Goal: Task Accomplishment & Management: Manage account settings

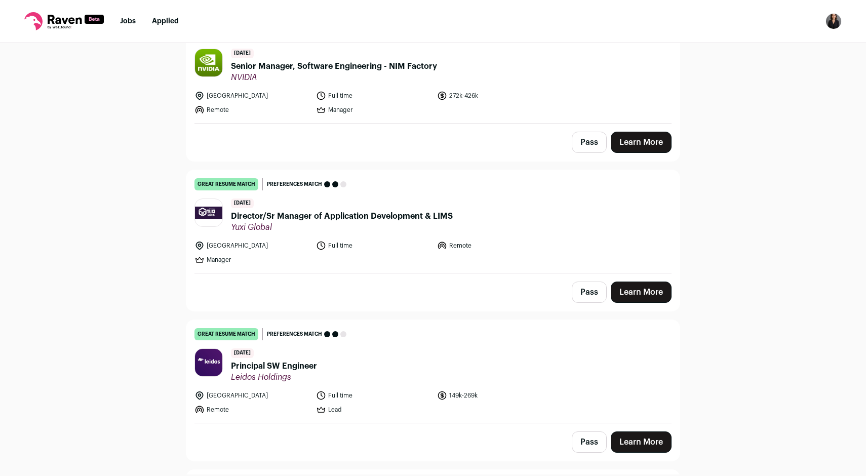
scroll to position [128, 0]
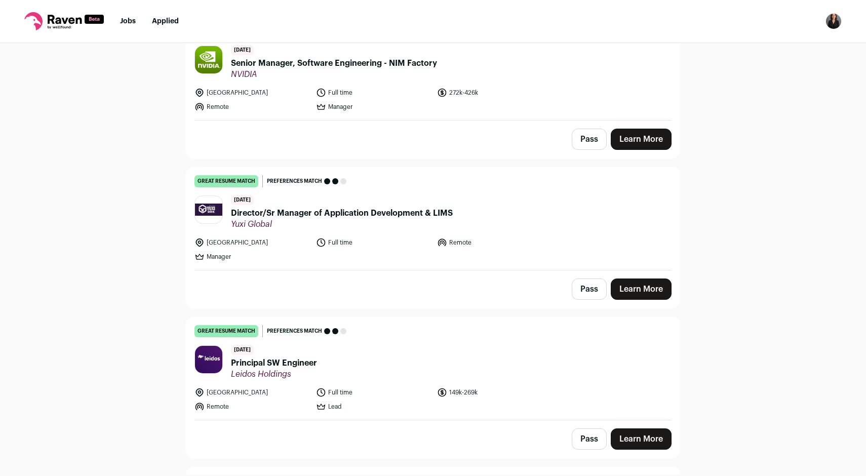
click at [592, 137] on button "Pass" at bounding box center [589, 139] width 35 height 21
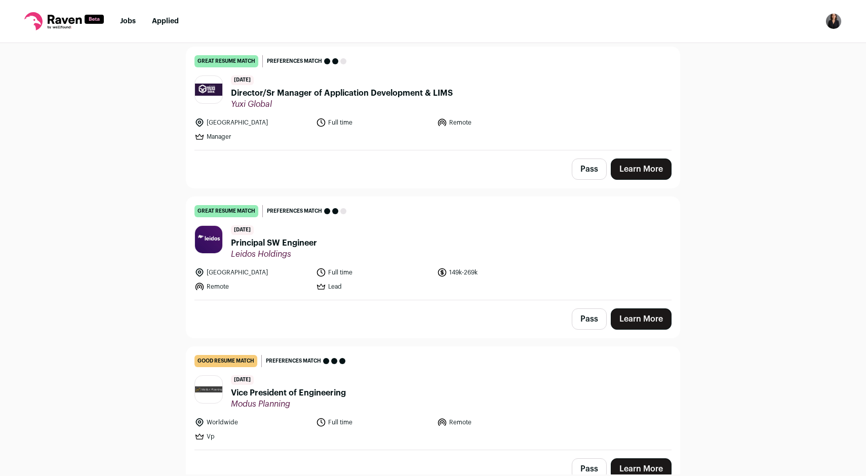
scroll to position [251, 0]
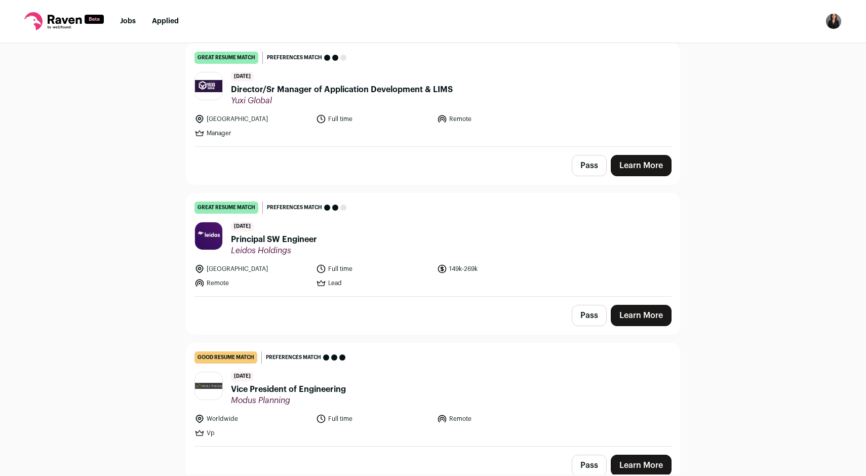
click at [582, 167] on button "Pass" at bounding box center [589, 165] width 35 height 21
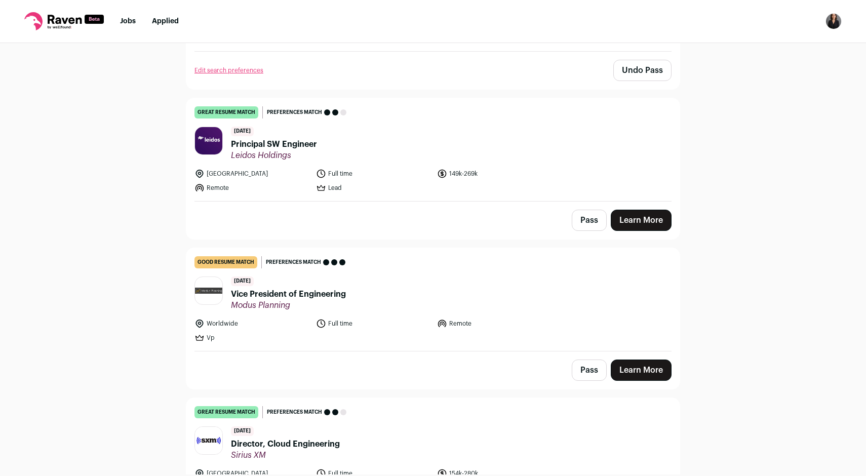
scroll to position [368, 0]
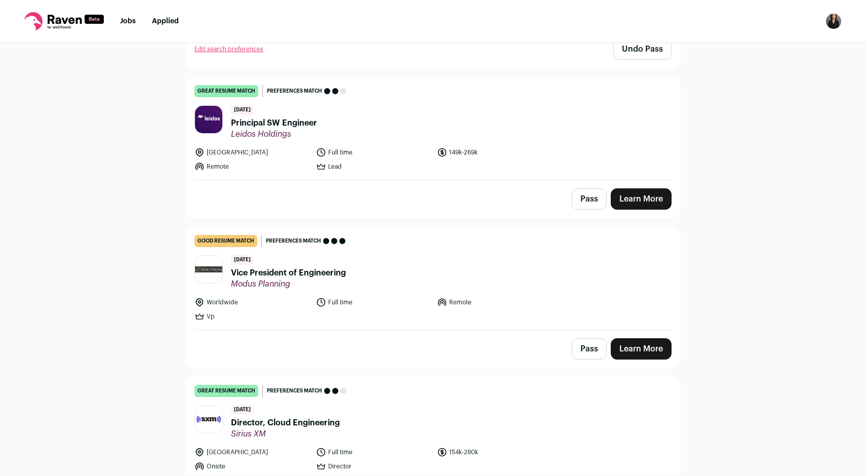
click at [584, 194] on button "Pass" at bounding box center [589, 198] width 35 height 21
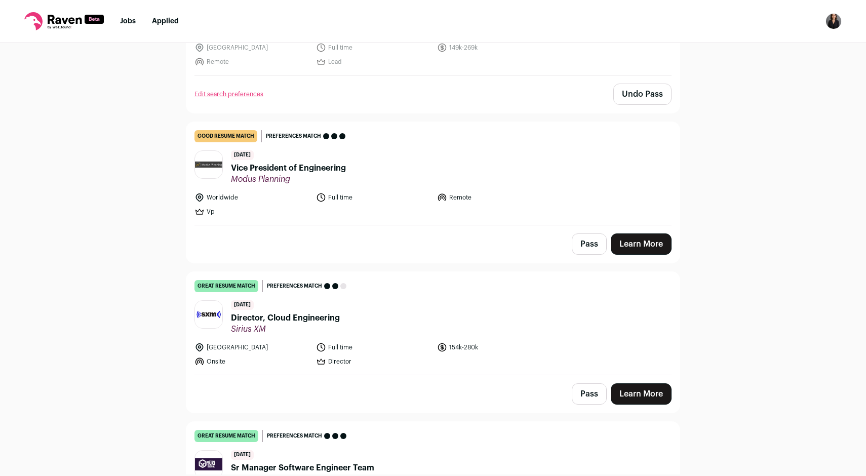
scroll to position [474, 0]
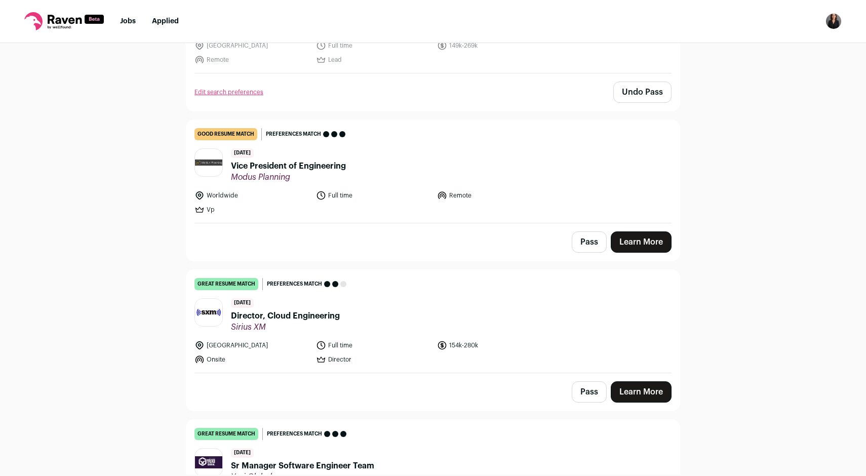
click at [574, 242] on button "Pass" at bounding box center [589, 241] width 35 height 21
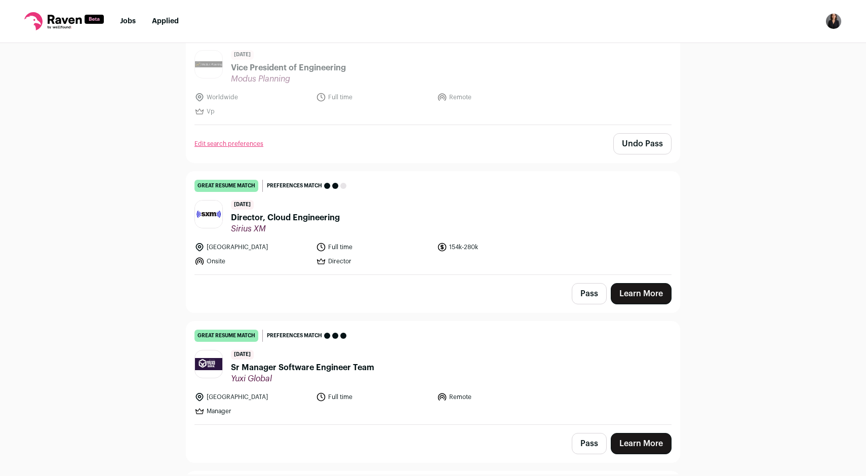
scroll to position [607, 0]
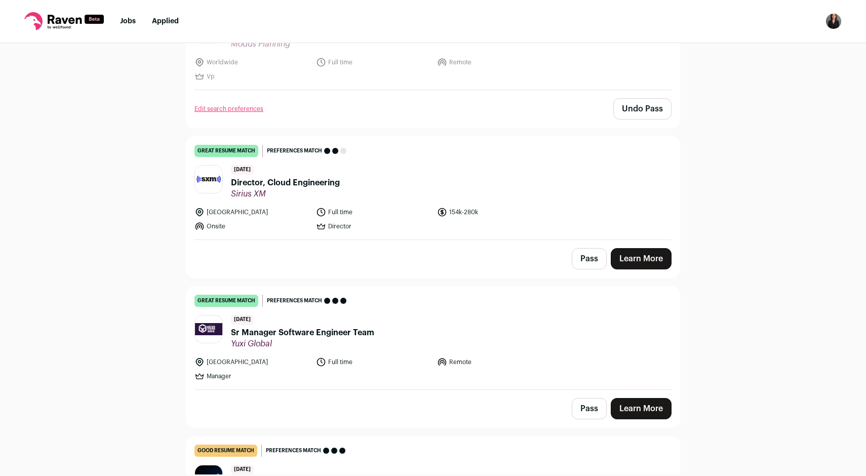
click at [582, 251] on button "Pass" at bounding box center [589, 258] width 35 height 21
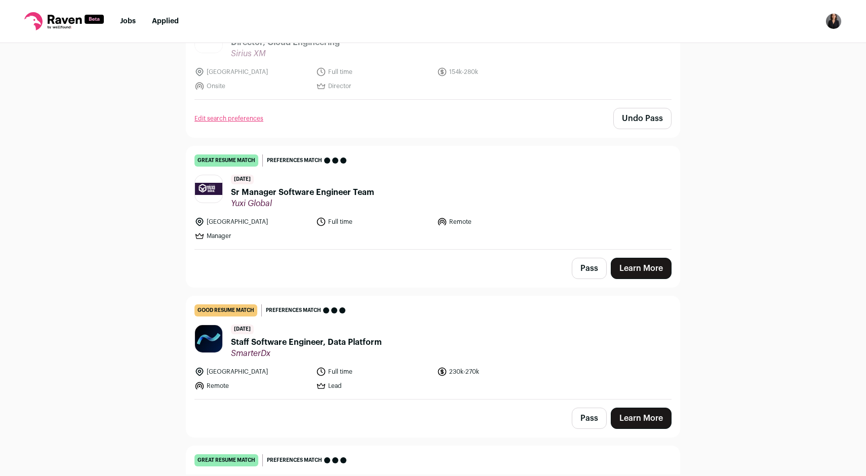
scroll to position [750, 0]
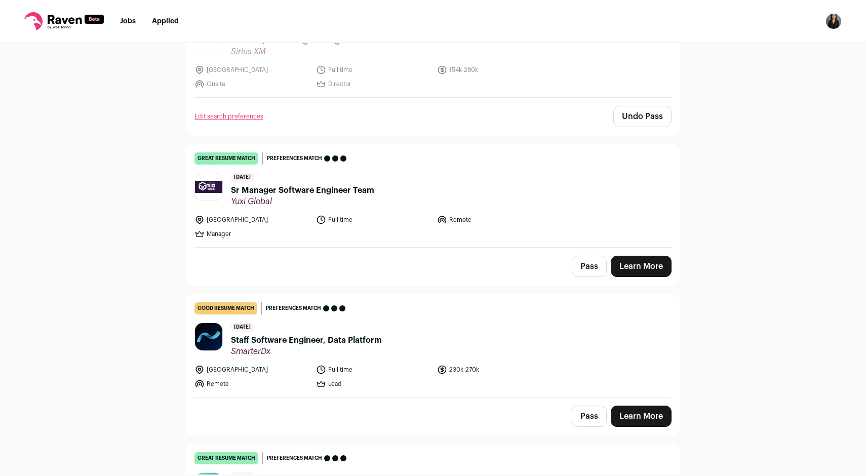
click at [584, 263] on button "Pass" at bounding box center [589, 266] width 35 height 21
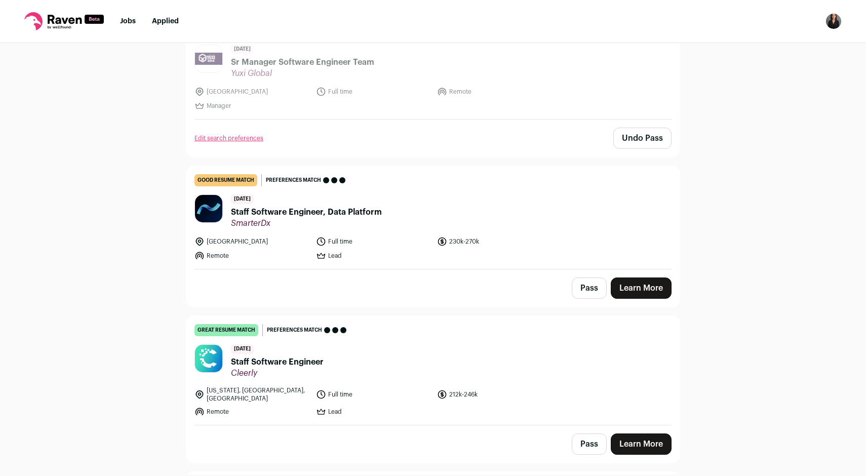
scroll to position [882, 0]
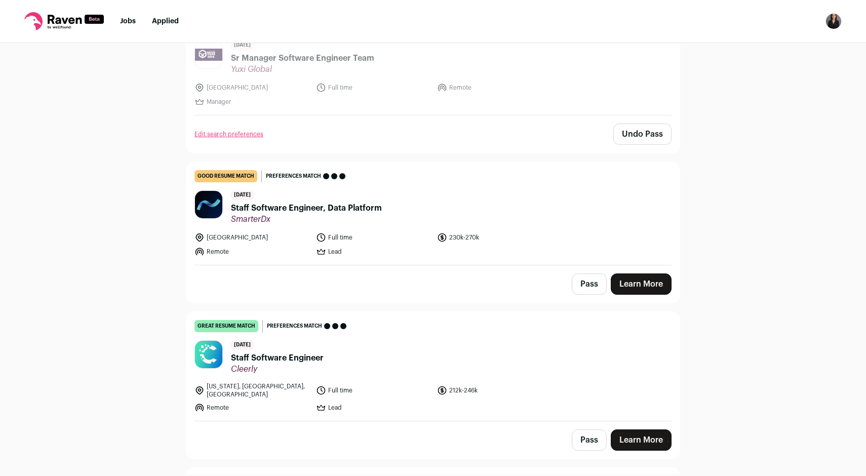
click at [589, 288] on button "Pass" at bounding box center [589, 283] width 35 height 21
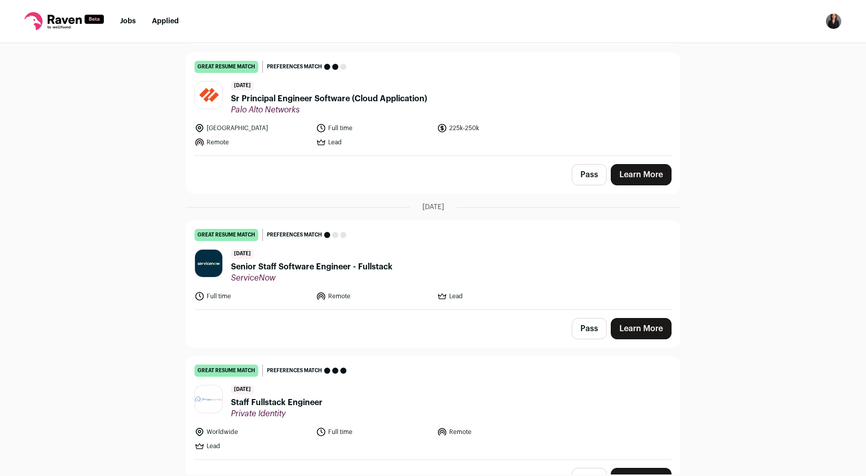
scroll to position [1927, 0]
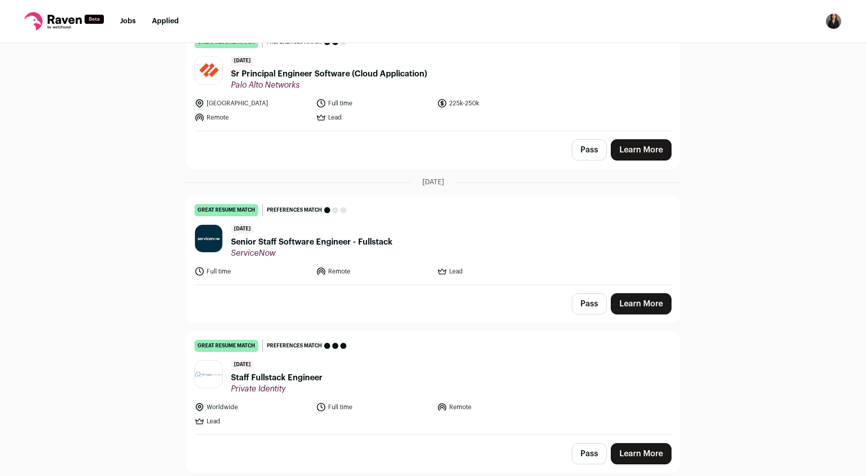
click at [586, 293] on button "Pass" at bounding box center [589, 303] width 35 height 21
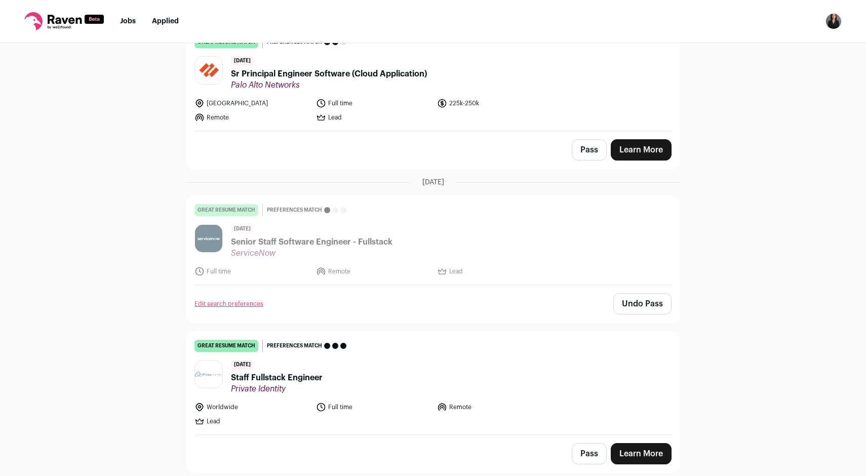
click at [583, 139] on button "Pass" at bounding box center [589, 149] width 35 height 21
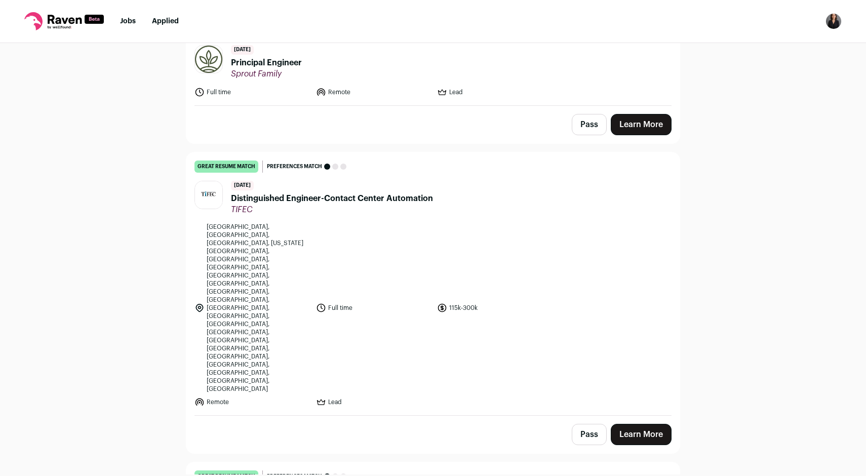
scroll to position [2392, 0]
click at [587, 423] on button "Pass" at bounding box center [589, 433] width 35 height 21
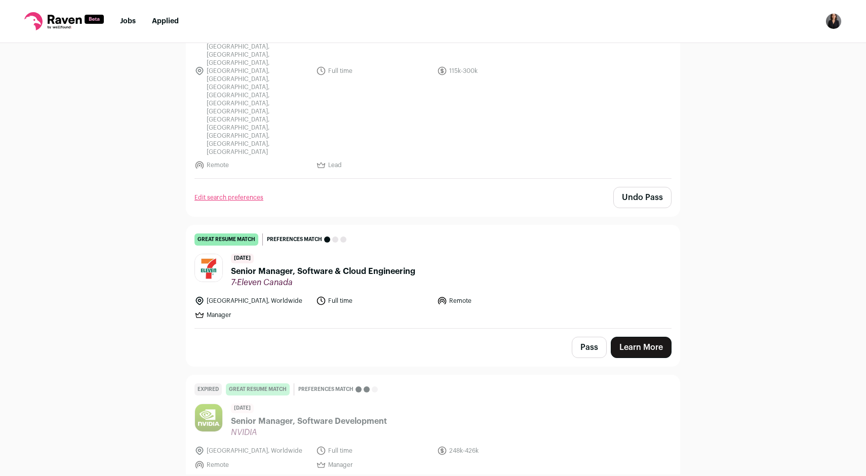
scroll to position [2636, 0]
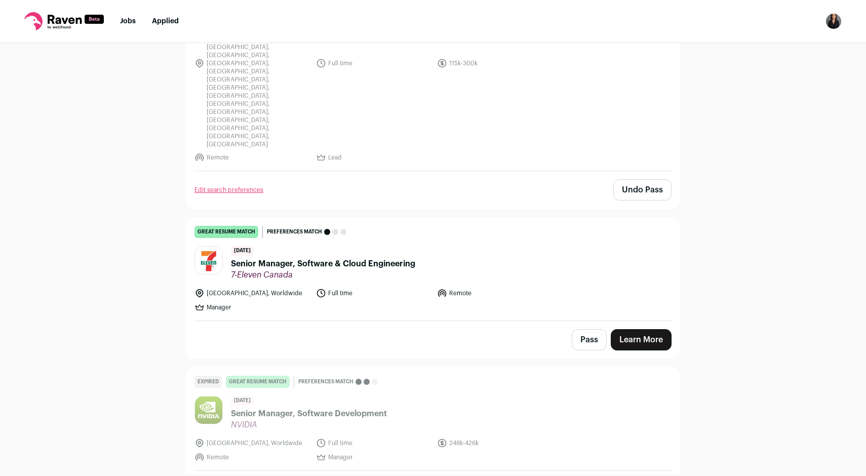
click at [589, 329] on button "Pass" at bounding box center [589, 339] width 35 height 21
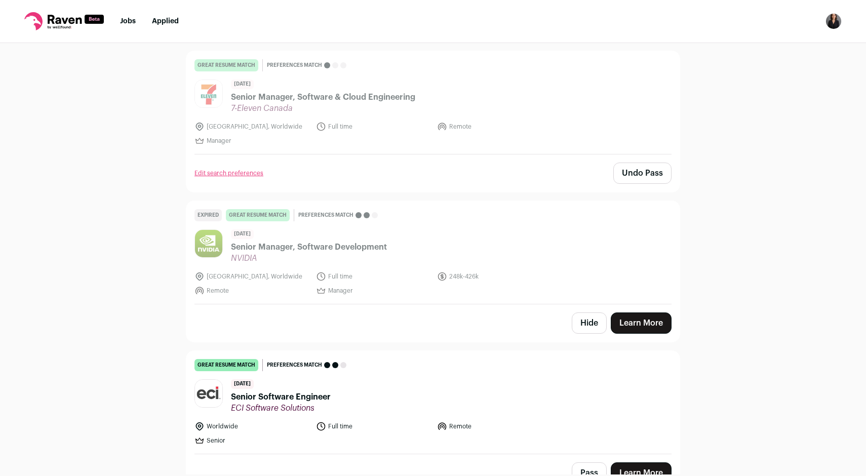
scroll to position [2855, 0]
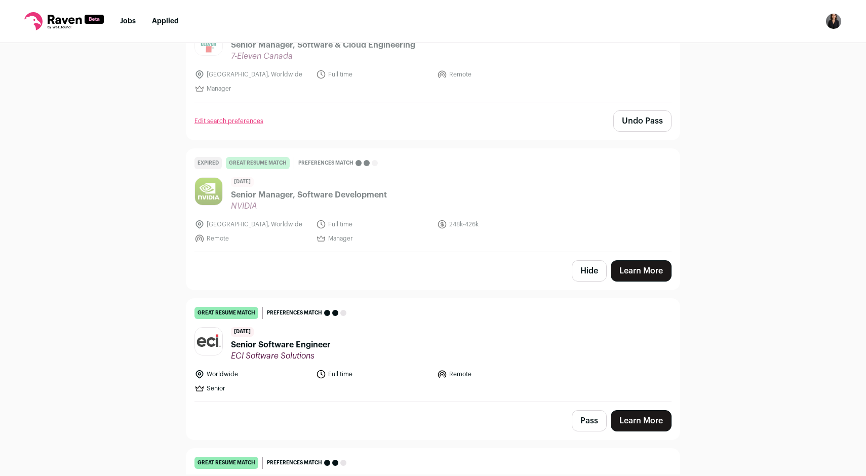
click at [582, 260] on button "Hide" at bounding box center [589, 270] width 35 height 21
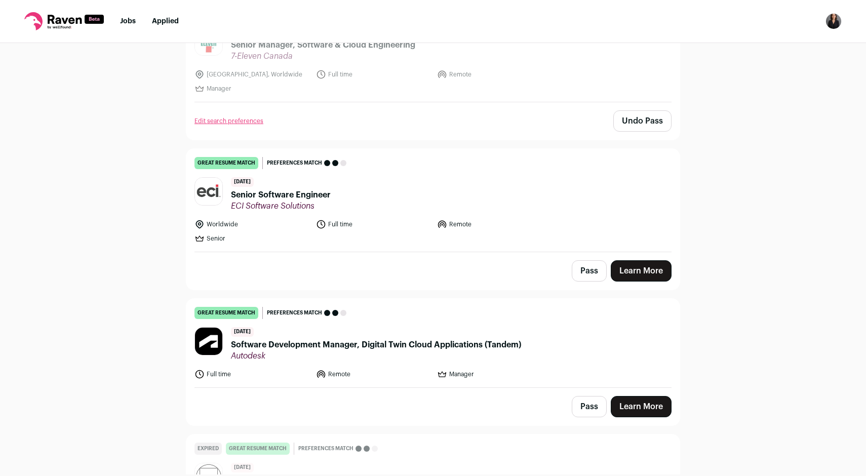
click at [591, 396] on button "Pass" at bounding box center [589, 406] width 35 height 21
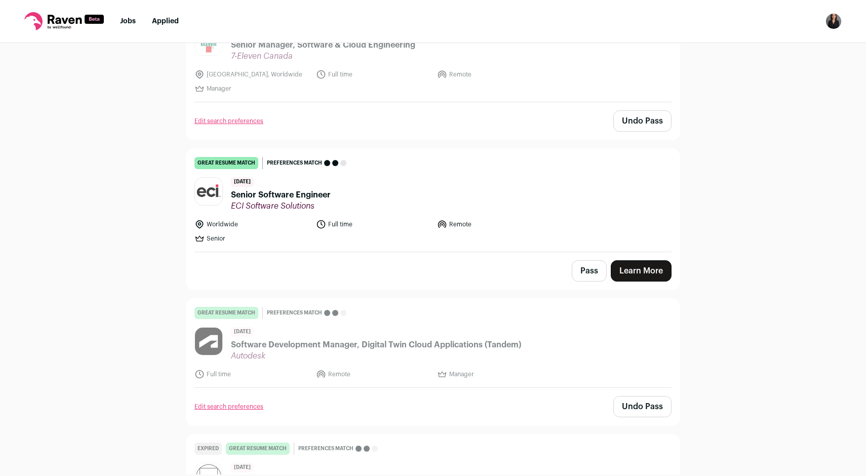
click at [581, 260] on button "Pass" at bounding box center [589, 270] width 35 height 21
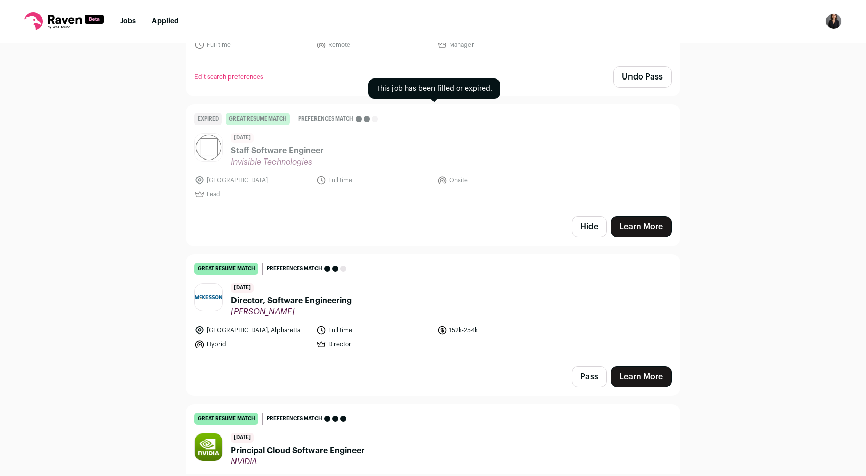
scroll to position [3206, 0]
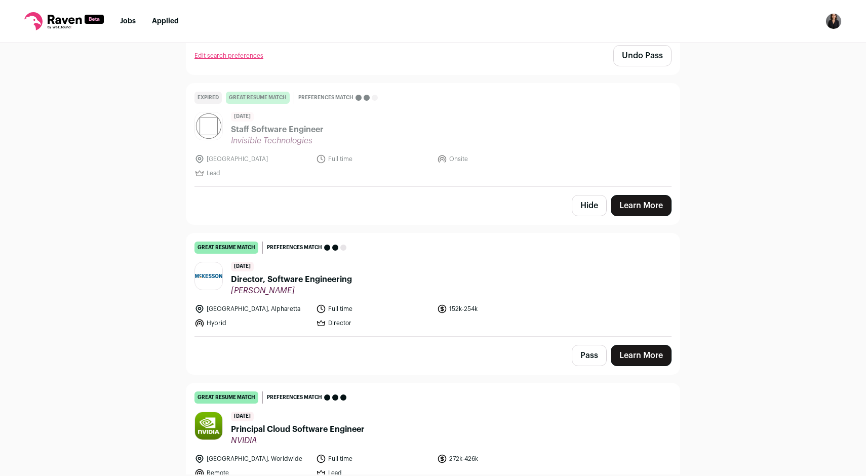
click at [582, 345] on button "Pass" at bounding box center [589, 355] width 35 height 21
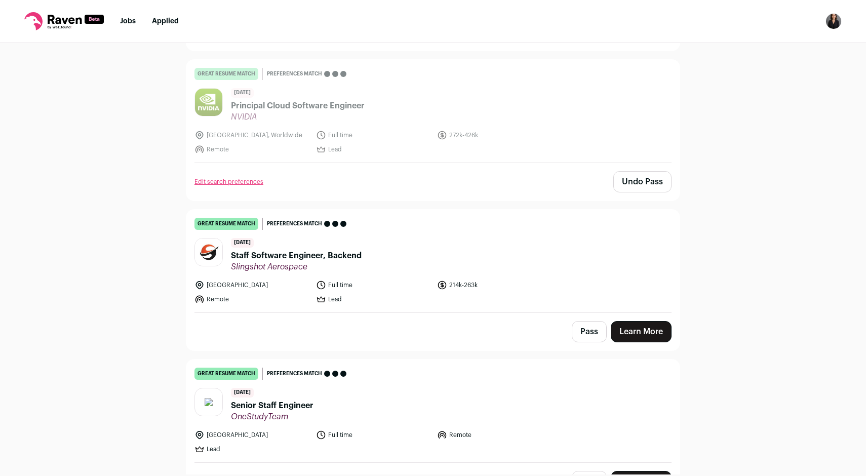
scroll to position [3530, 0]
click at [590, 320] on button "Pass" at bounding box center [589, 330] width 35 height 21
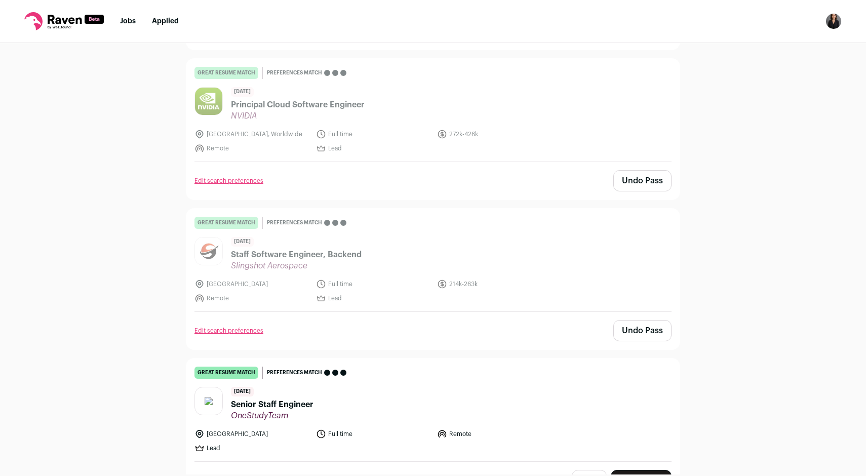
click at [594, 470] on button "Pass" at bounding box center [589, 480] width 35 height 21
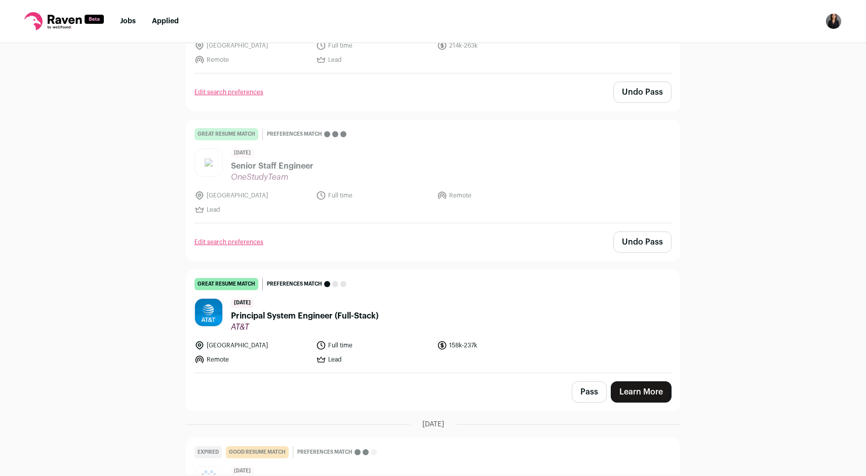
click at [580, 381] on button "Pass" at bounding box center [589, 391] width 35 height 21
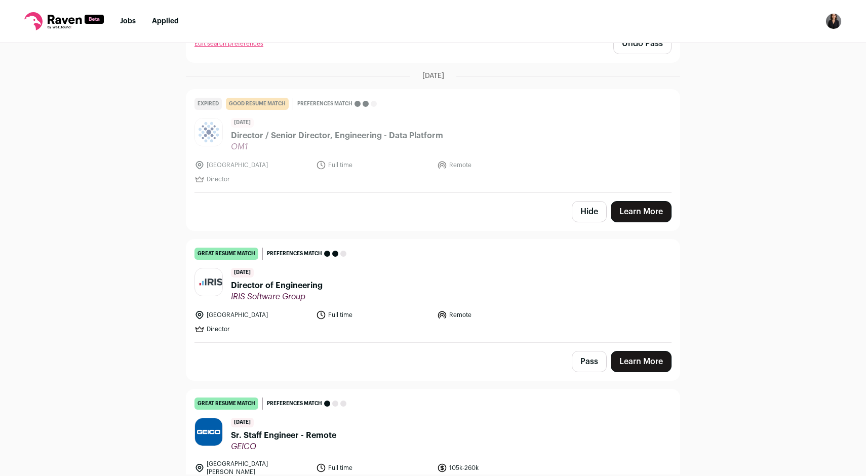
scroll to position [4119, 0]
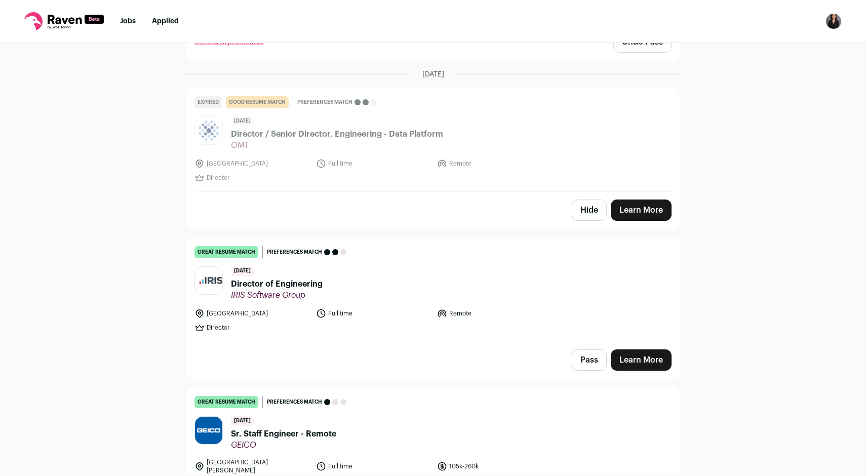
click at [587, 349] on button "Pass" at bounding box center [589, 359] width 35 height 21
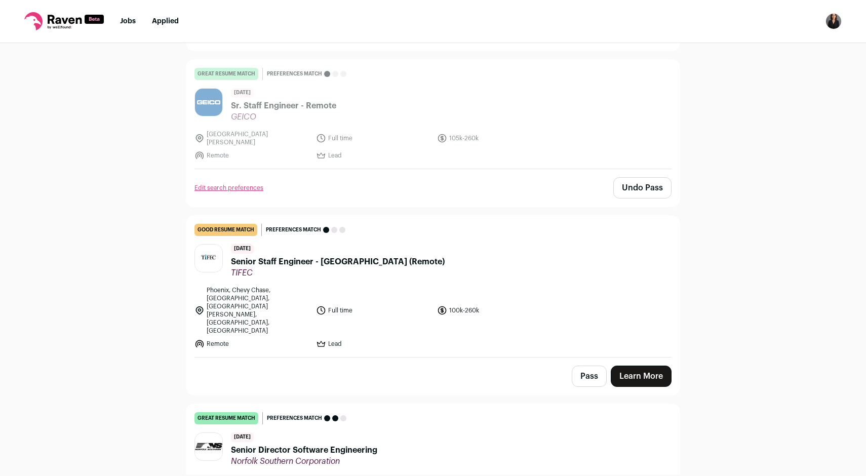
scroll to position [4456, 0]
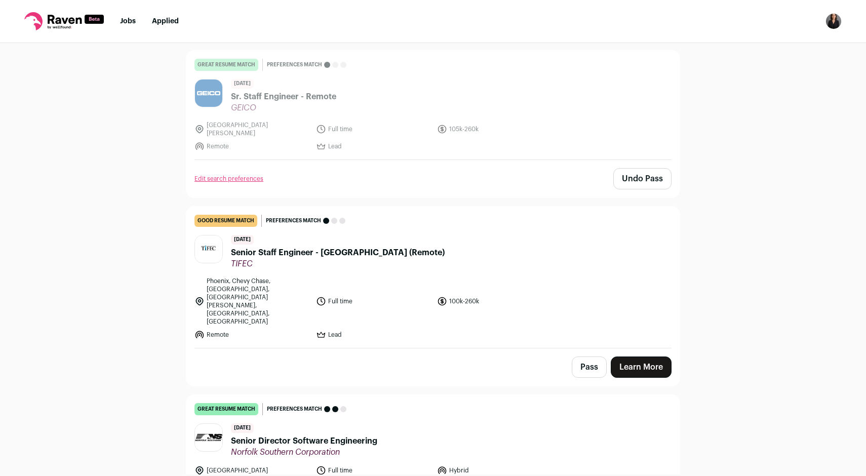
click at [588, 356] on button "Pass" at bounding box center [589, 366] width 35 height 21
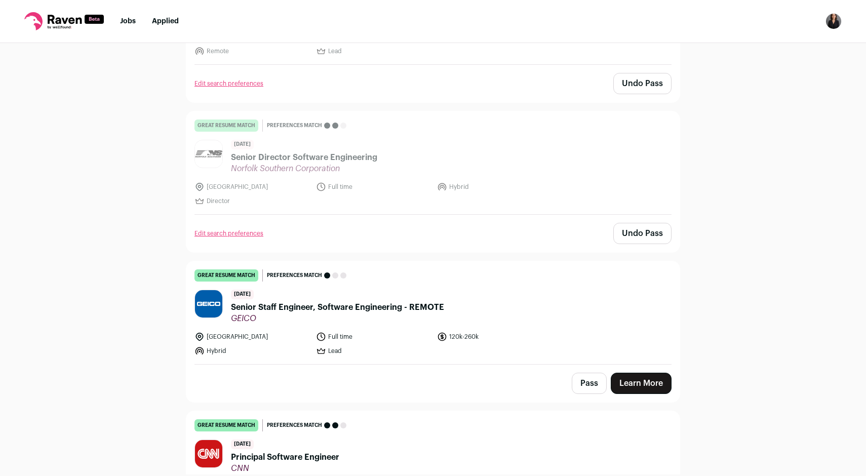
scroll to position [4750, 0]
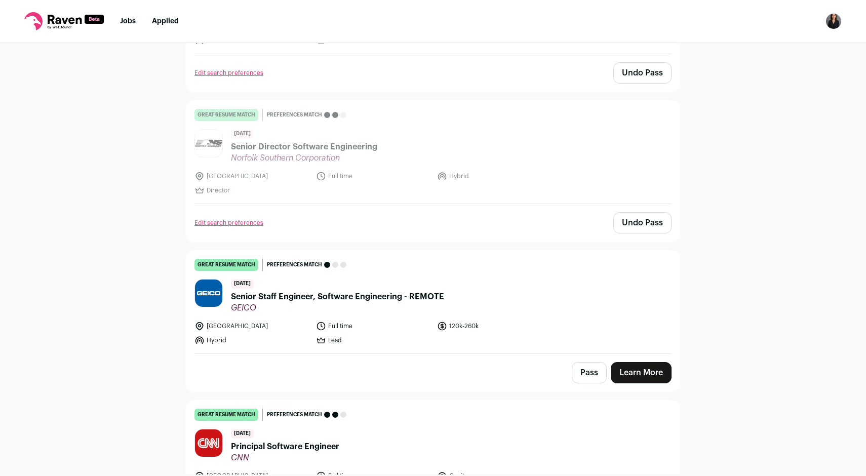
click at [581, 362] on button "Pass" at bounding box center [589, 372] width 35 height 21
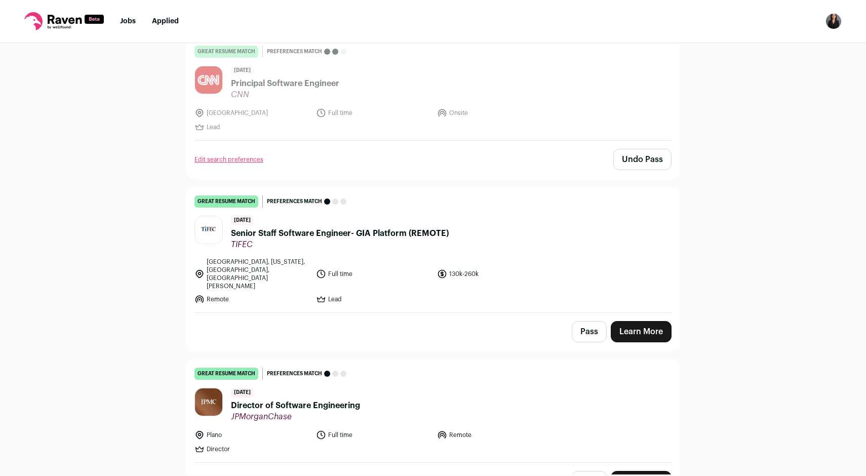
scroll to position [5125, 0]
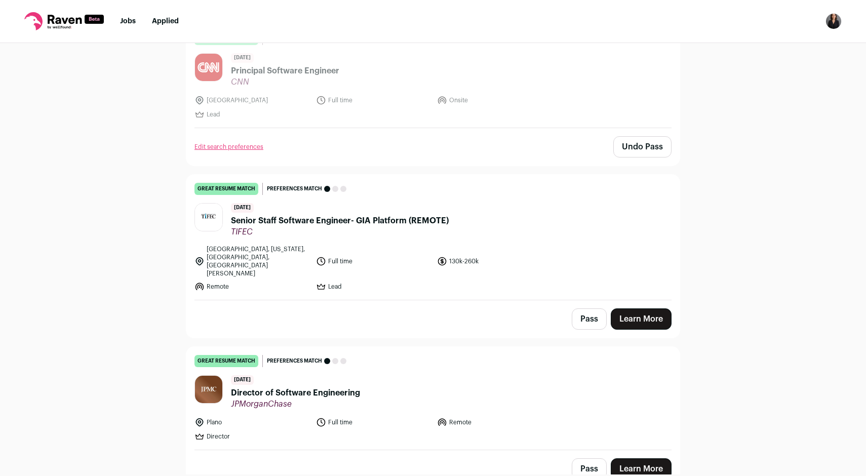
click at [580, 308] on button "Pass" at bounding box center [589, 318] width 35 height 21
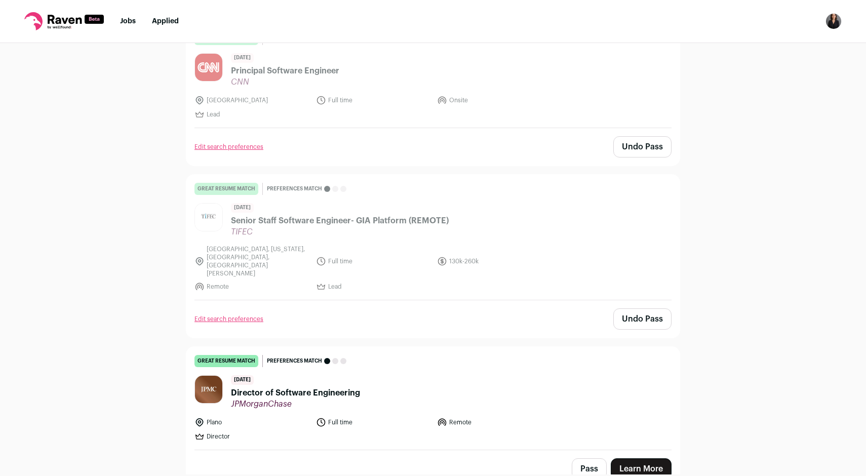
click at [587, 458] on button "Pass" at bounding box center [589, 468] width 35 height 21
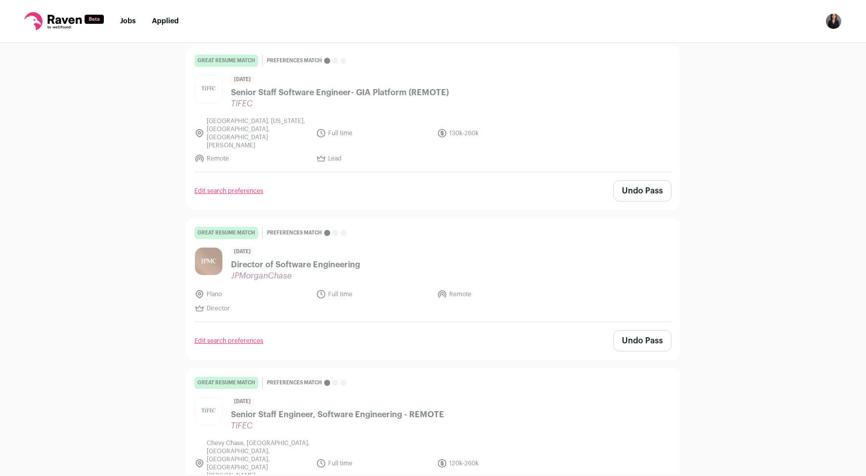
scroll to position [5273, 0]
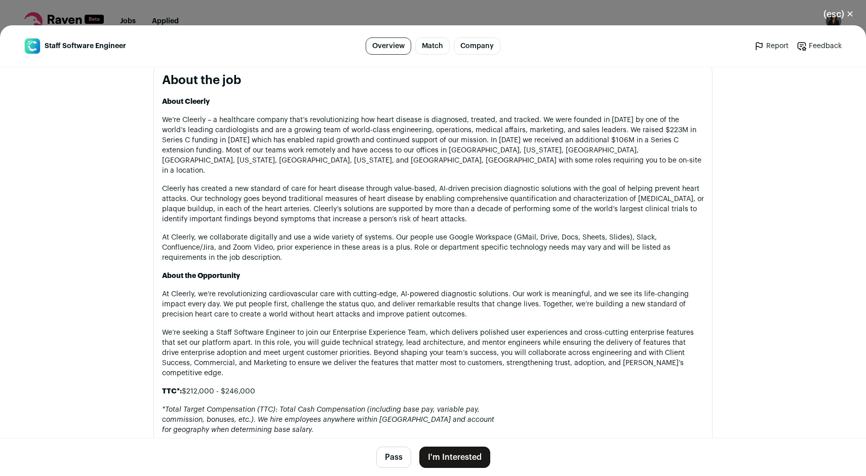
scroll to position [571, 0]
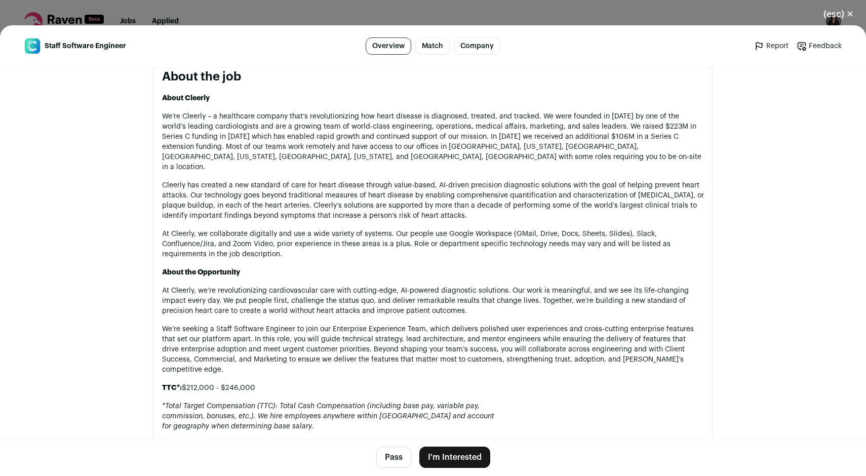
click at [319, 324] on p "We’re seeking a Staff Software Engineer to join our Enterprise Experience Team,…" at bounding box center [433, 349] width 542 height 51
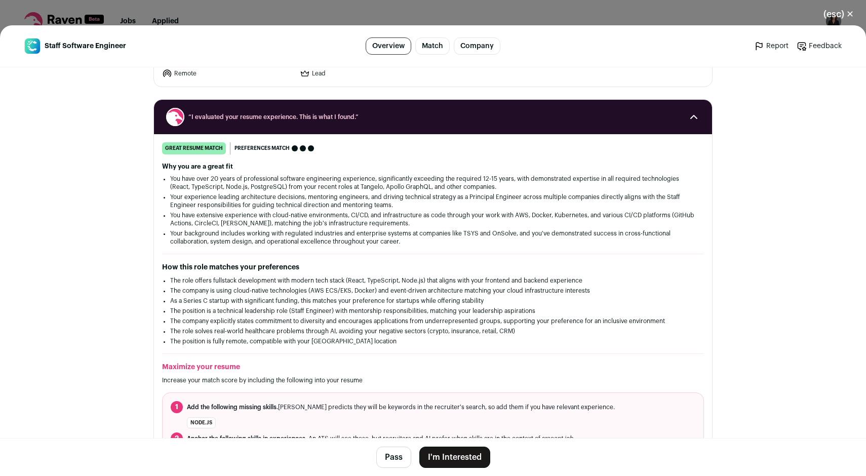
scroll to position [0, 0]
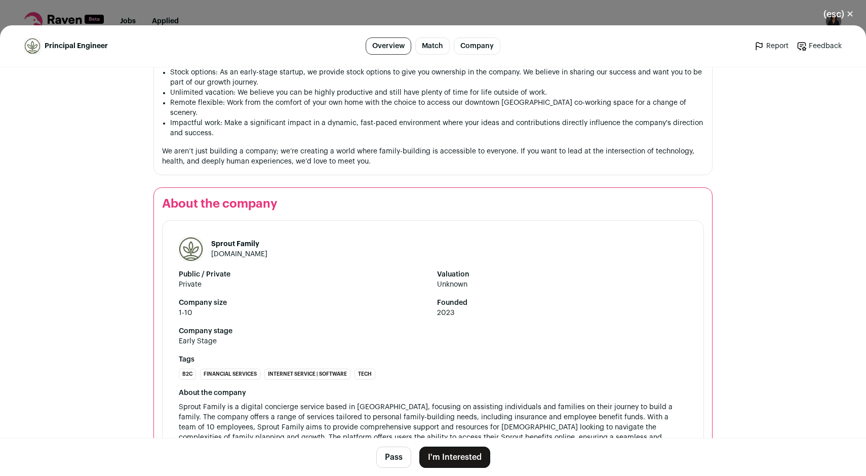
scroll to position [1141, 0]
